Goal: Task Accomplishment & Management: Manage account settings

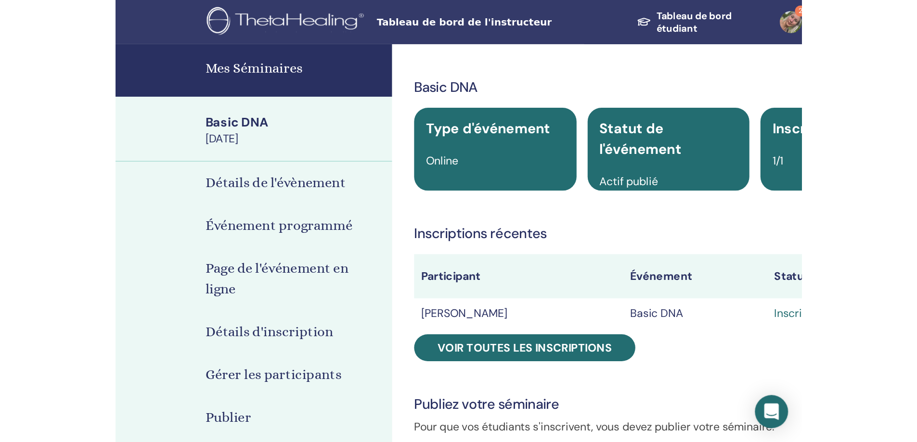
scroll to position [447, 0]
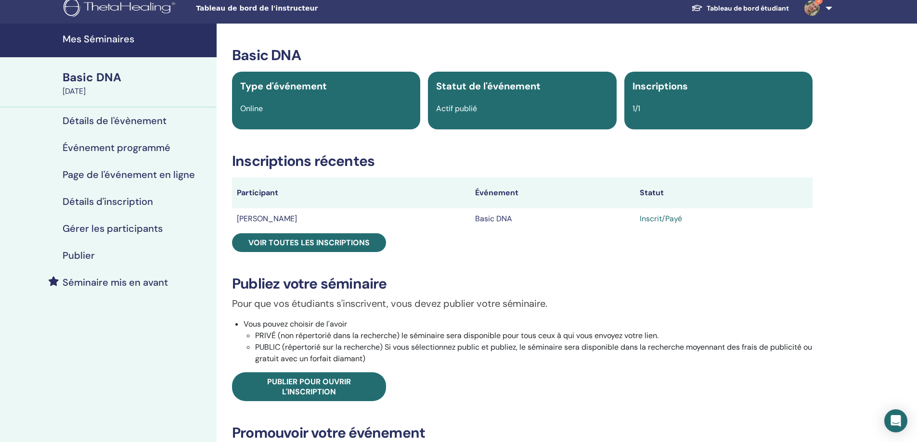
scroll to position [0, 0]
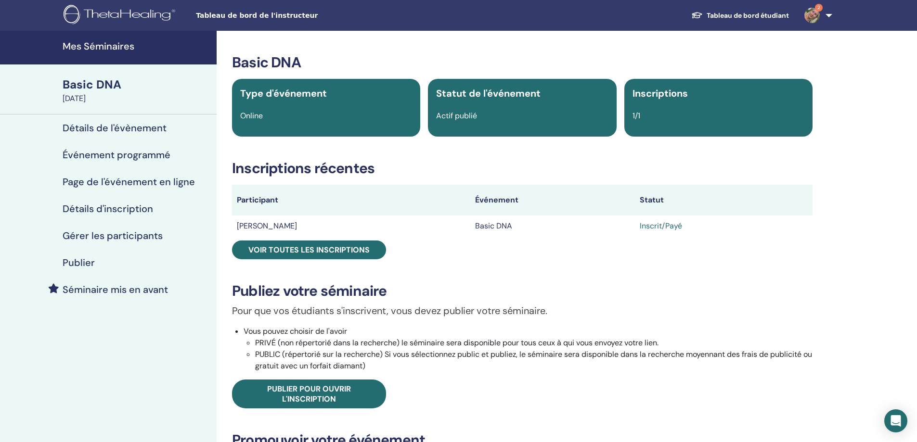
click at [92, 45] on h4 "Mes Séminaires" at bounding box center [137, 46] width 148 height 12
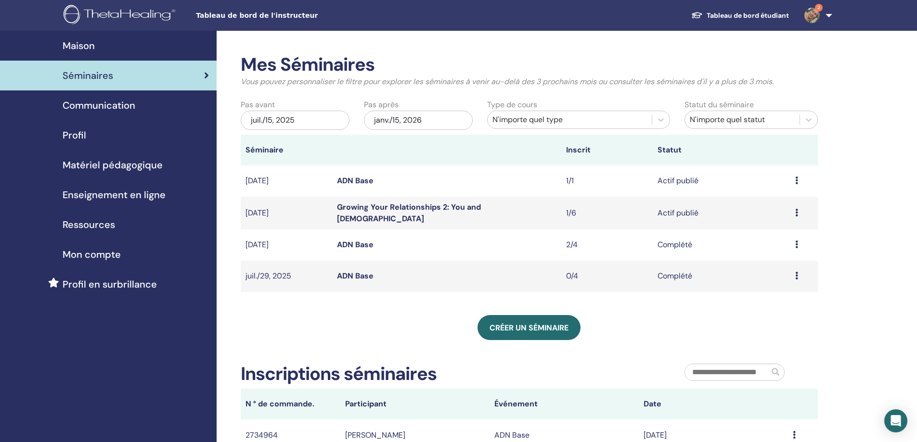
click at [798, 209] on icon at bounding box center [796, 213] width 3 height 8
click at [773, 249] on link "Participants" at bounding box center [774, 246] width 43 height 10
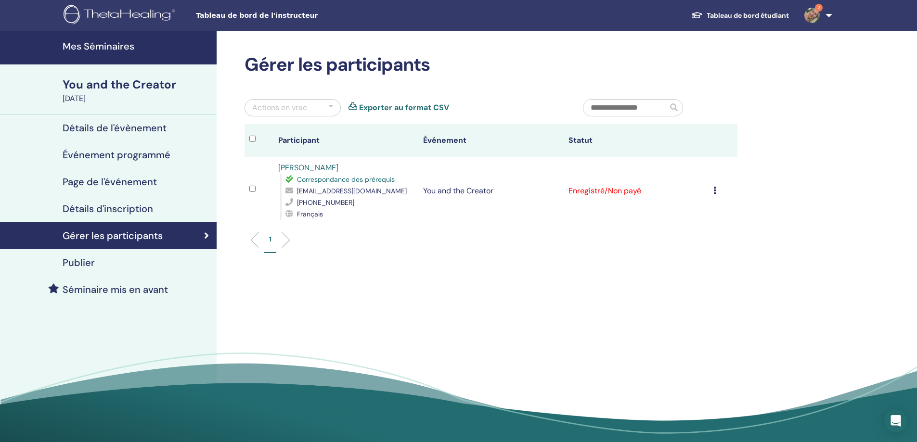
click at [715, 190] on icon at bounding box center [715, 191] width 3 height 8
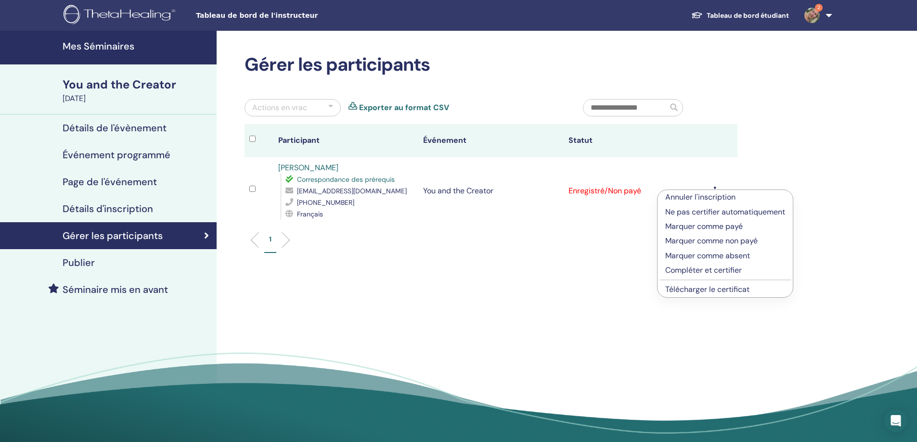
click at [711, 271] on p "Compléter et certifier" at bounding box center [725, 271] width 120 height 12
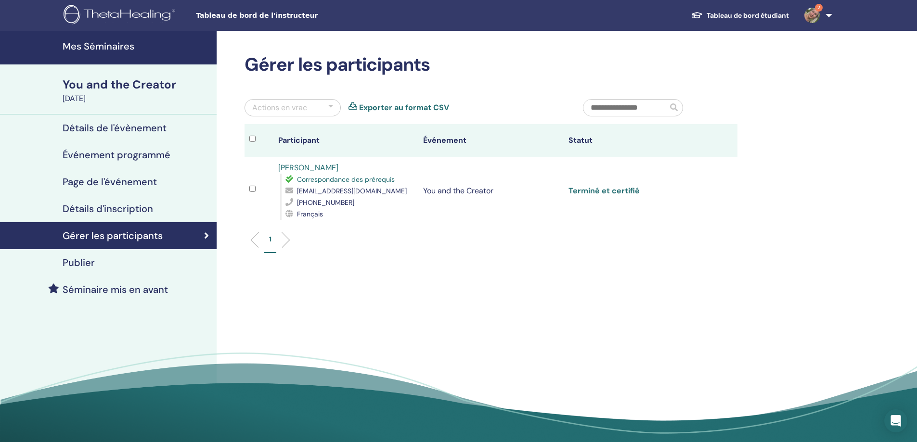
click at [580, 191] on link "Terminé et certifié" at bounding box center [604, 191] width 71 height 10
